Goal: Information Seeking & Learning: Find specific page/section

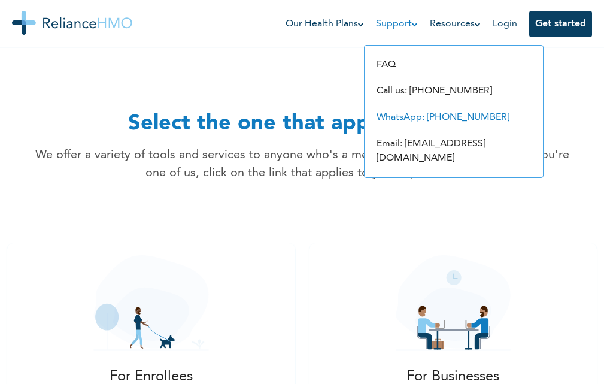
click at [420, 113] on link "WhatsApp: [PHONE_NUMBER]" at bounding box center [443, 118] width 133 height 10
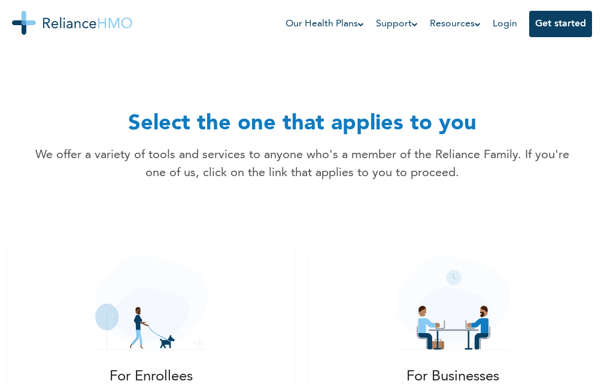
click at [501, 62] on div "Select the one that applies to you We offer a variety of tools and services to …" at bounding box center [302, 121] width 539 height 121
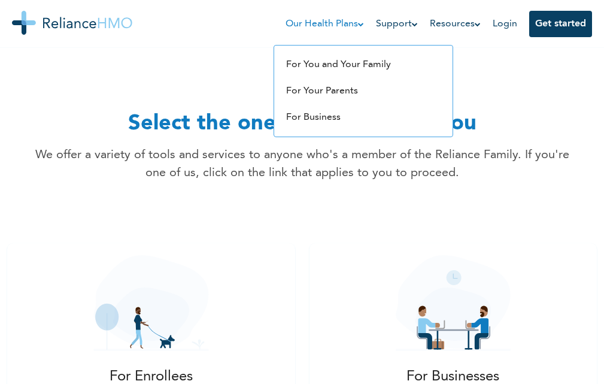
click at [359, 26] on icon at bounding box center [361, 24] width 6 height 6
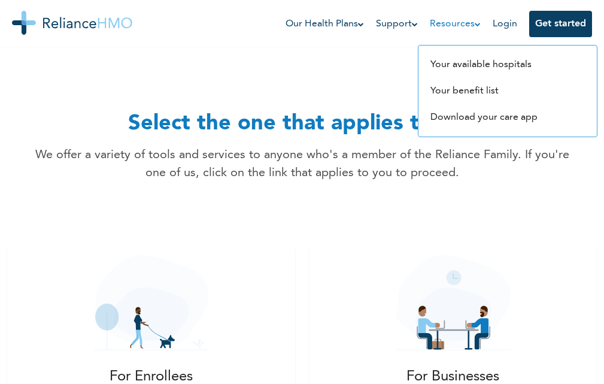
click at [477, 23] on icon at bounding box center [478, 24] width 6 height 6
click at [472, 63] on link "Your available hospitals" at bounding box center [481, 65] width 101 height 10
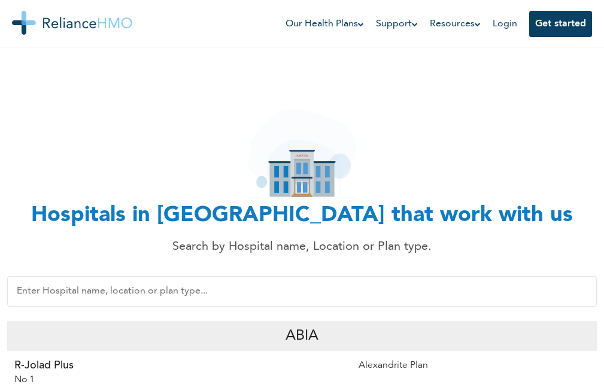
click at [82, 26] on img at bounding box center [72, 23] width 120 height 24
drag, startPoint x: 171, startPoint y: 49, endPoint x: 172, endPoint y: 43, distance: 6.6
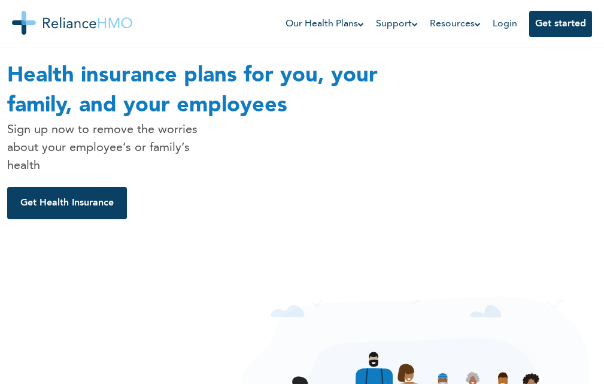
click at [382, 174] on div "Health insurance plans for you, your family, and your employees Sign up now to …" at bounding box center [207, 140] width 401 height 158
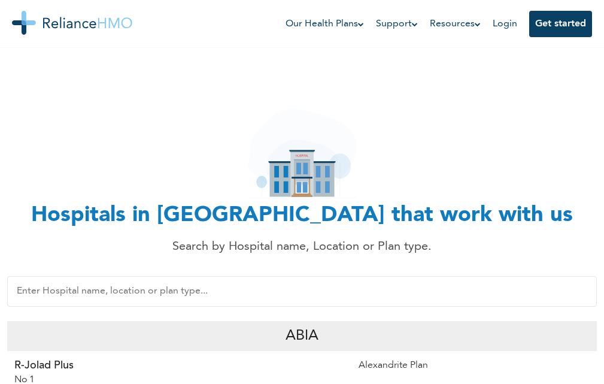
drag, startPoint x: 510, startPoint y: 74, endPoint x: 516, endPoint y: 43, distance: 31.6
click at [512, 65] on div "Hospitals in Nigeria that work with us Search by Hospital name, Location or Pla…" at bounding box center [302, 158] width 590 height 195
